Goal: Find specific page/section: Find specific page/section

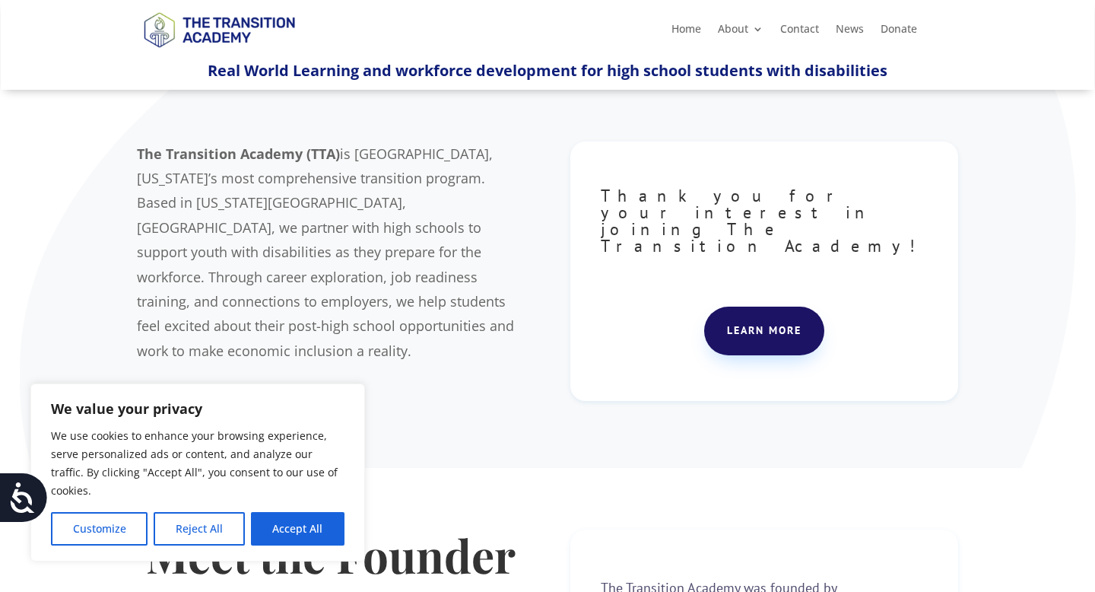
scroll to position [94, 0]
click at [285, 527] on button "Accept All" at bounding box center [298, 528] width 94 height 33
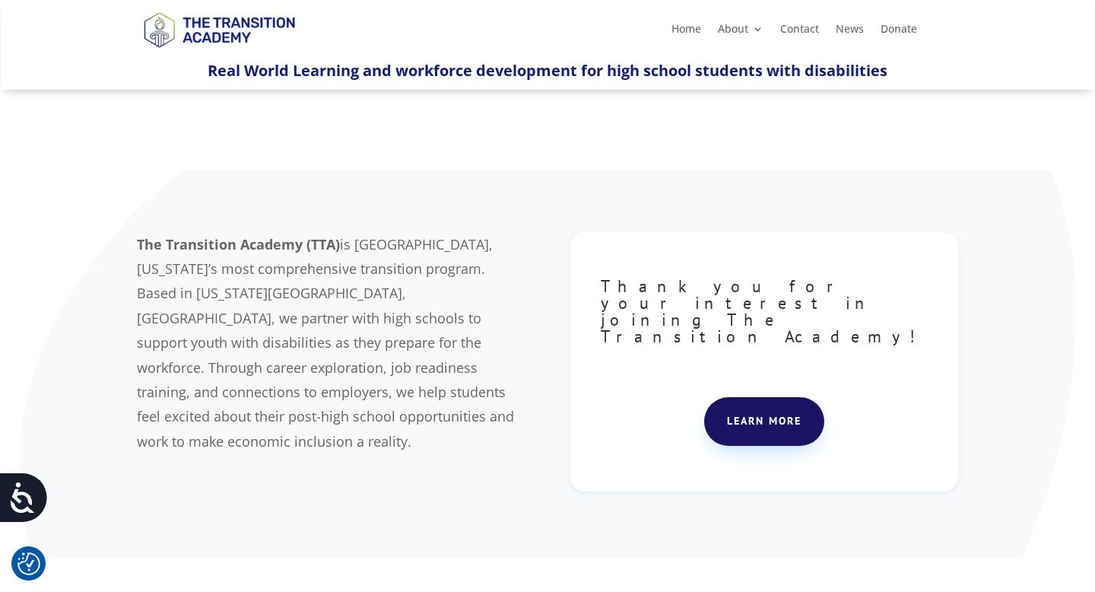
scroll to position [0, 0]
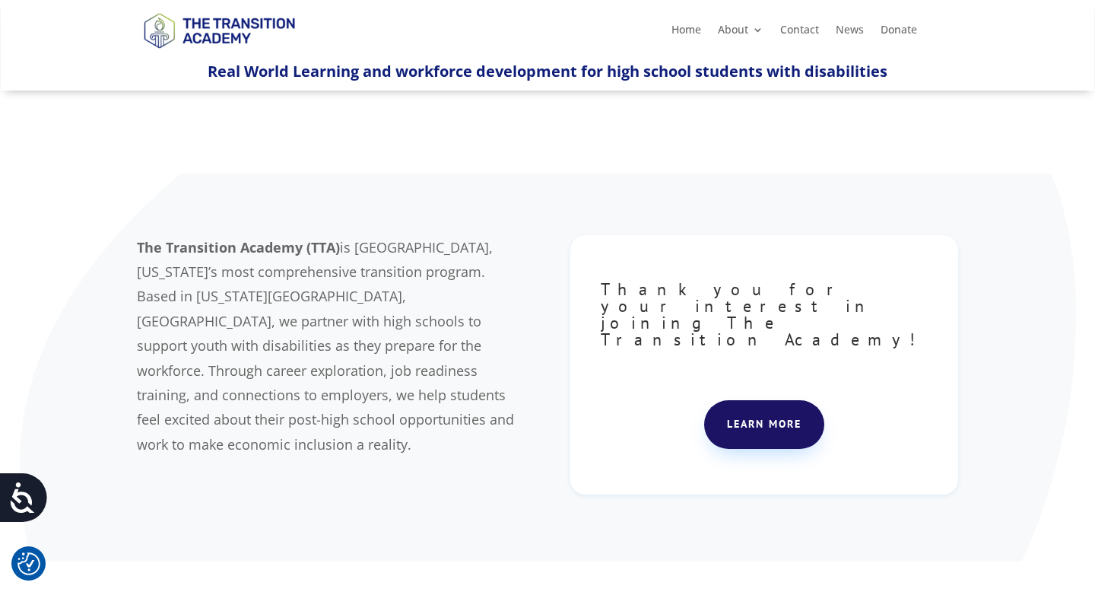
click at [144, 249] on b "The Transition Academy (TTA)" at bounding box center [238, 247] width 203 height 18
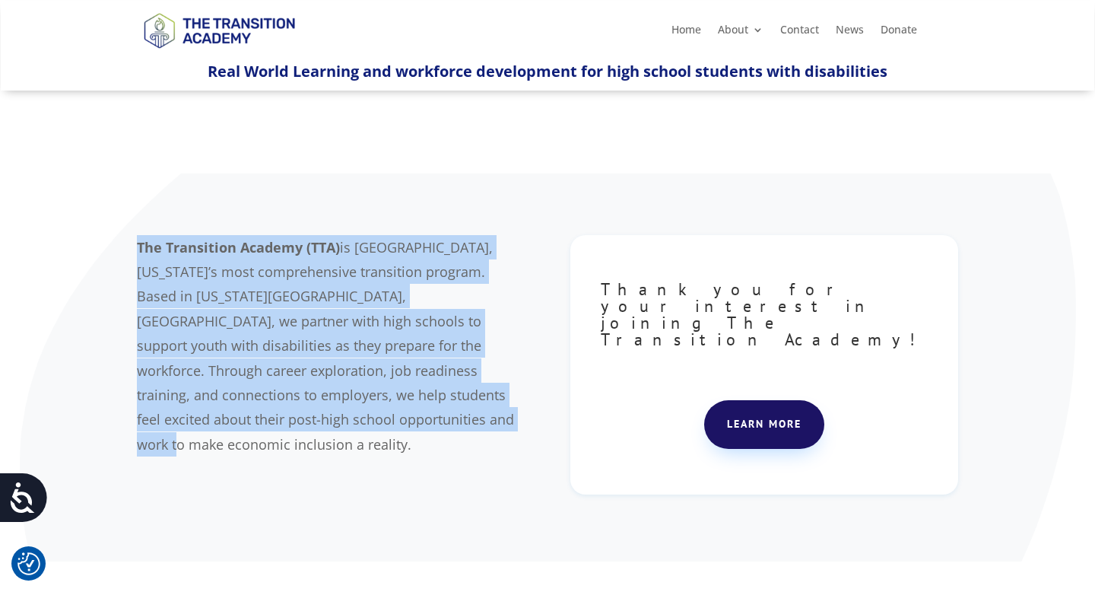
drag, startPoint x: 139, startPoint y: 246, endPoint x: 249, endPoint y: 418, distance: 204.5
click at [249, 418] on p "The Transition Academy (TTA) is [GEOGRAPHIC_DATA], [US_STATE]’s most comprehens…" at bounding box center [331, 346] width 388 height 222
drag, startPoint x: 259, startPoint y: 424, endPoint x: 129, endPoint y: 244, distance: 222.3
click at [129, 244] on div "The Transition Academy (TTA) is [GEOGRAPHIC_DATA], [US_STATE]’s most comprehens…" at bounding box center [547, 367] width 1095 height 389
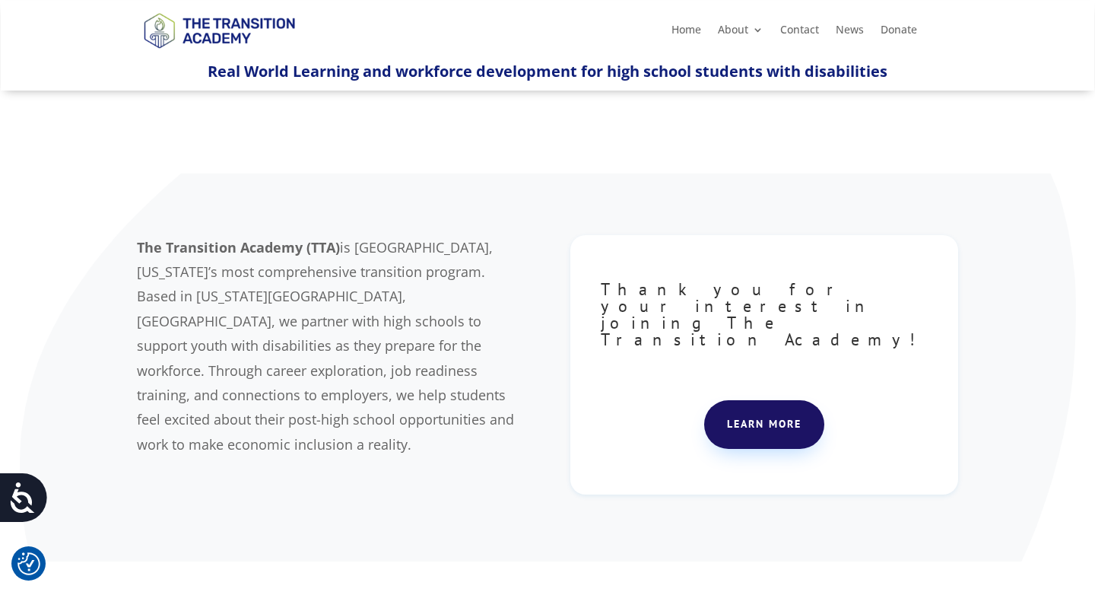
click at [137, 267] on span "is [GEOGRAPHIC_DATA], [US_STATE]’s most comprehensive transition program. Based…" at bounding box center [325, 345] width 377 height 215
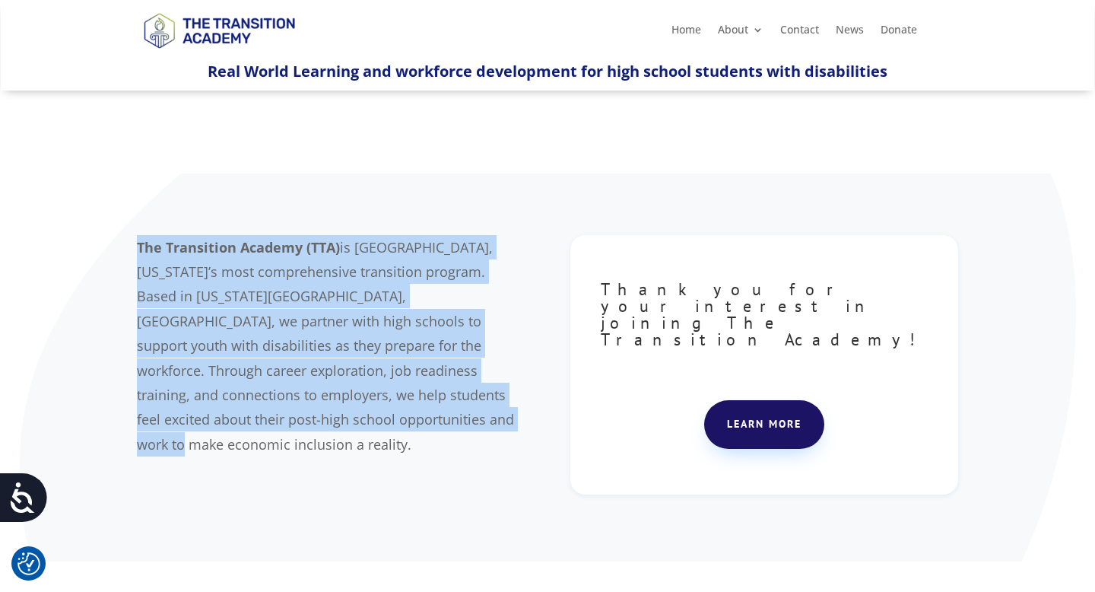
drag, startPoint x: 256, startPoint y: 422, endPoint x: 136, endPoint y: 249, distance: 211.0
click at [137, 249] on p "The Transition Academy (TTA) is [GEOGRAPHIC_DATA], [US_STATE]’s most comprehens…" at bounding box center [331, 346] width 388 height 222
click at [137, 249] on b "The Transition Academy (TTA)" at bounding box center [238, 247] width 203 height 18
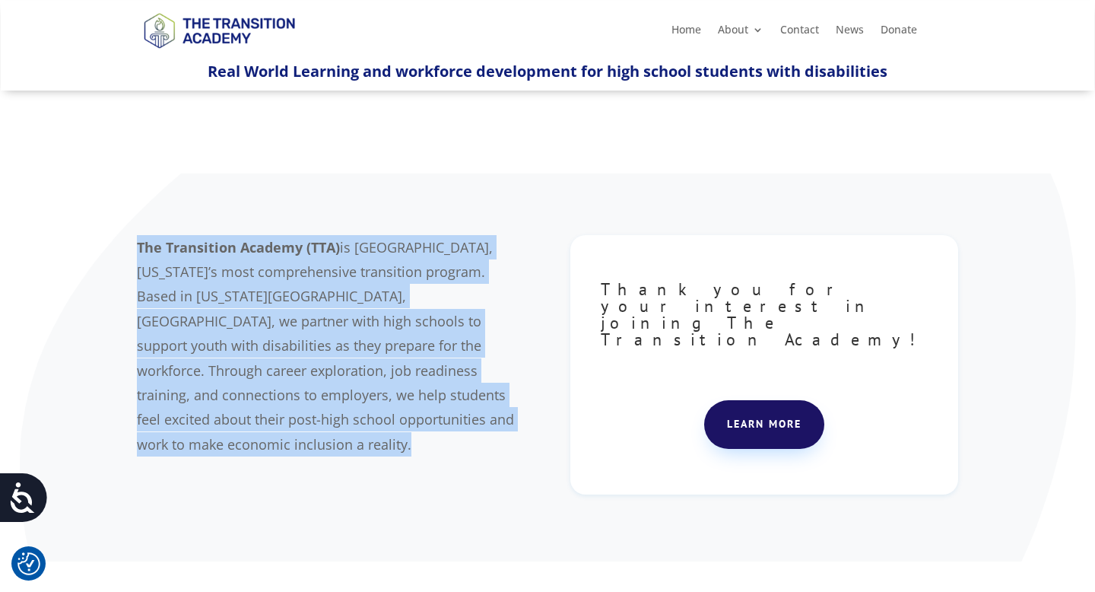
drag, startPoint x: 136, startPoint y: 249, endPoint x: 241, endPoint y: 440, distance: 218.5
click at [241, 440] on div "The Transition Academy (TTA) is [GEOGRAPHIC_DATA], [US_STATE]’s most comprehens…" at bounding box center [547, 368] width 821 height 307
click at [257, 419] on p "The Transition Academy (TTA) is [GEOGRAPHIC_DATA], [US_STATE]’s most comprehens…" at bounding box center [331, 346] width 388 height 222
drag, startPoint x: 257, startPoint y: 419, endPoint x: 135, endPoint y: 255, distance: 204.9
click at [135, 254] on div "The Transition Academy (TTA) is [GEOGRAPHIC_DATA], [US_STATE]’s most comprehens…" at bounding box center [547, 367] width 1095 height 389
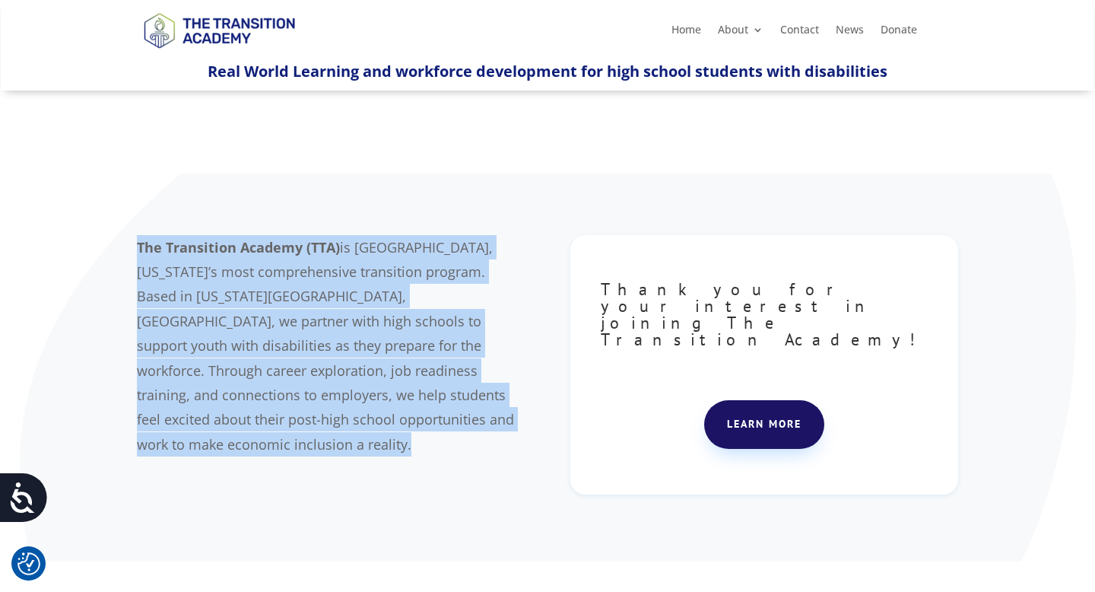
click at [135, 255] on div "The Transition Academy (TTA) is [GEOGRAPHIC_DATA], [US_STATE]’s most comprehens…" at bounding box center [547, 367] width 1095 height 389
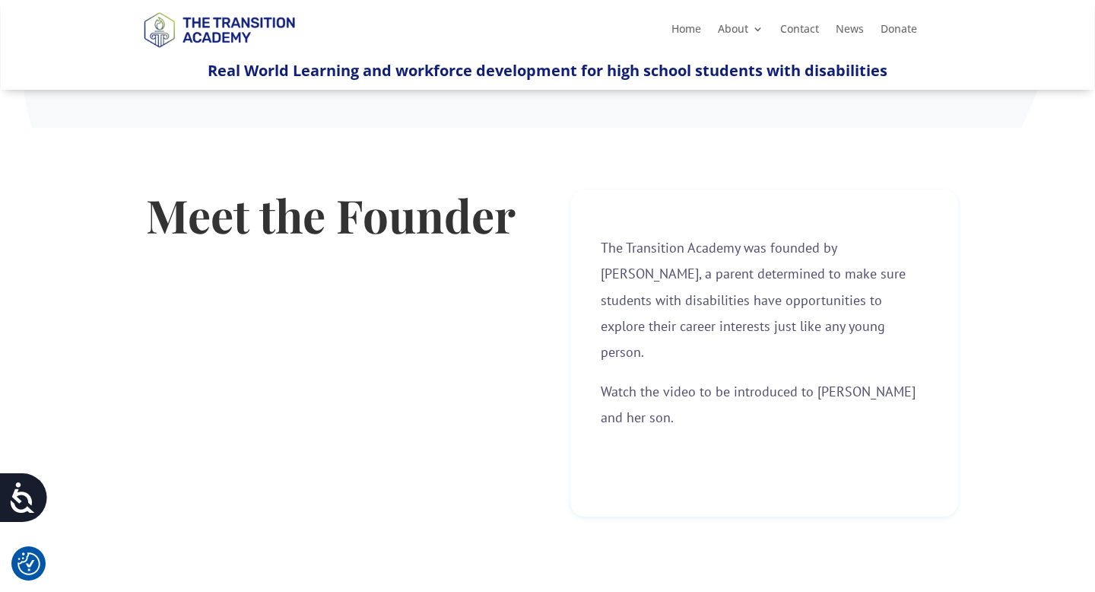
scroll to position [284, 0]
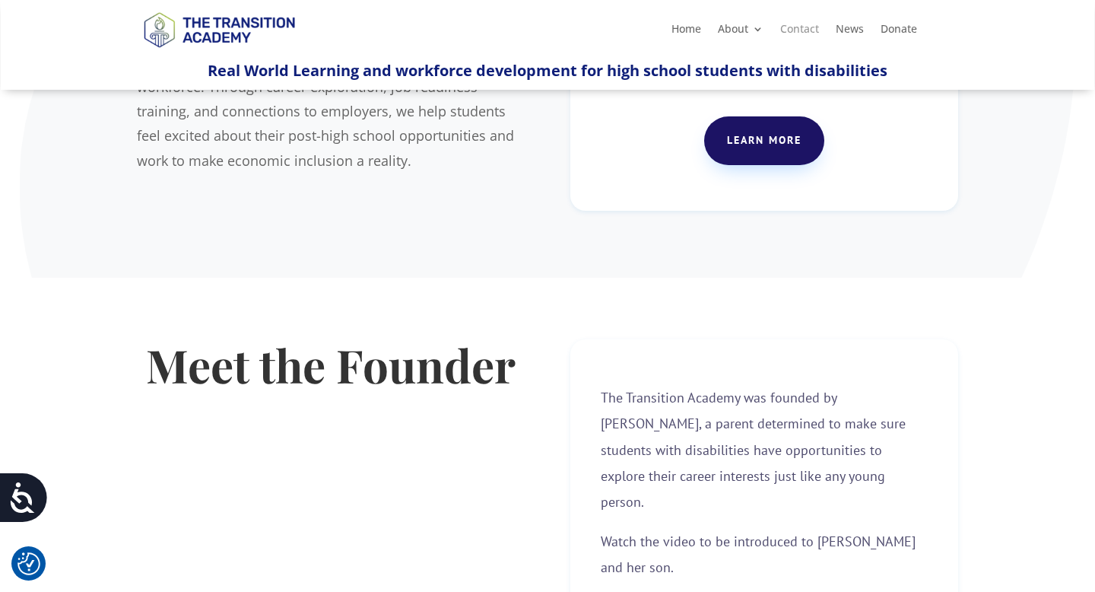
click at [801, 33] on link "Contact" at bounding box center [799, 32] width 39 height 17
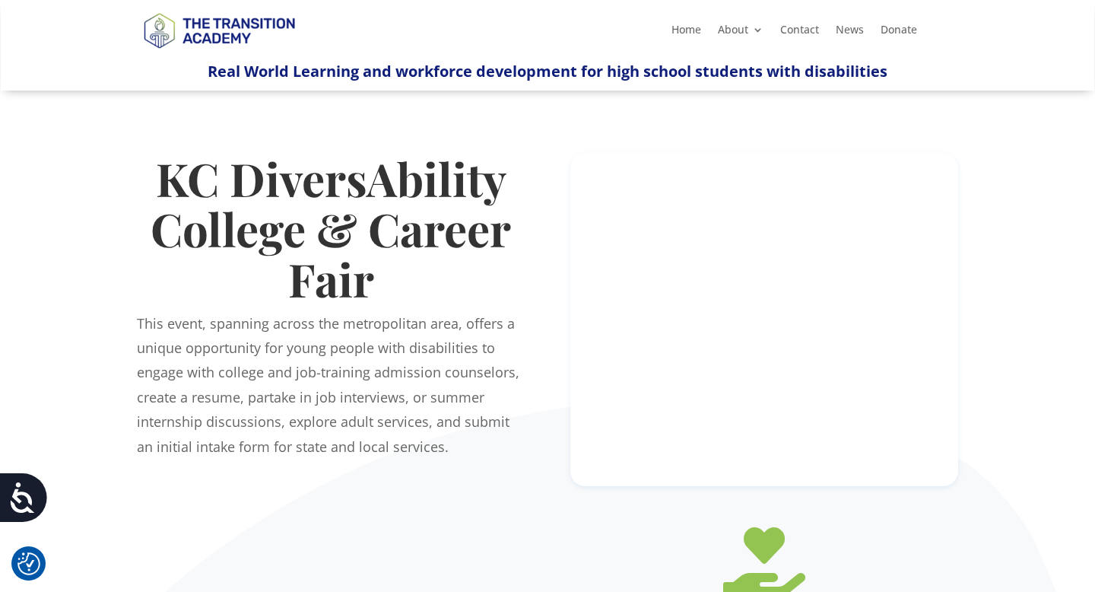
click at [265, 421] on span "This event, spanning across the metropolitan area, offers a unique opportunity …" at bounding box center [328, 384] width 383 height 141
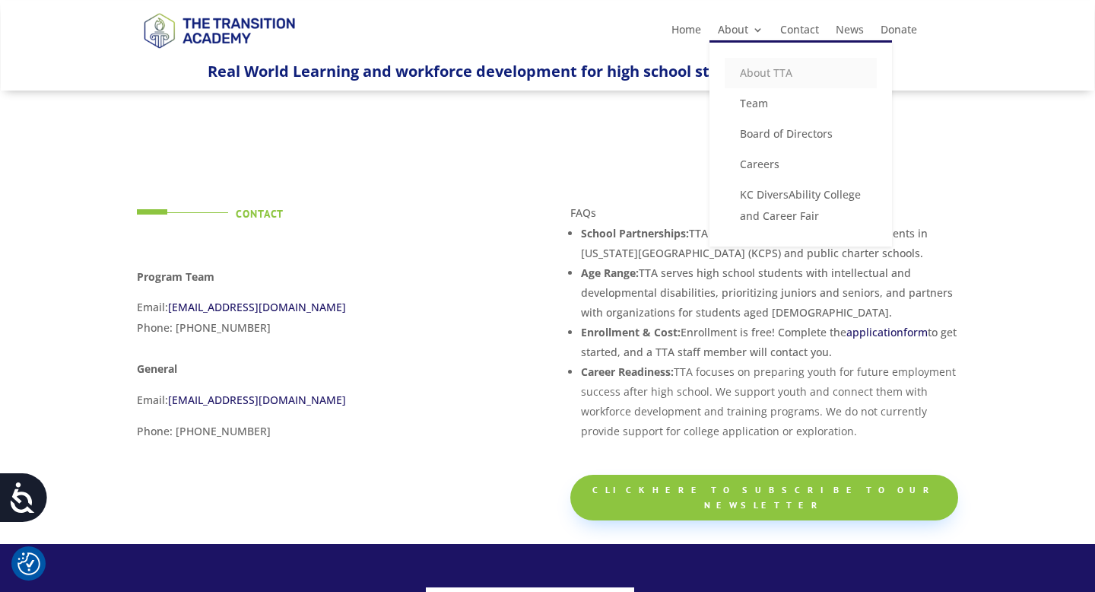
click at [755, 69] on link "About TTA" at bounding box center [801, 73] width 152 height 30
